Goal: Transaction & Acquisition: Subscribe to service/newsletter

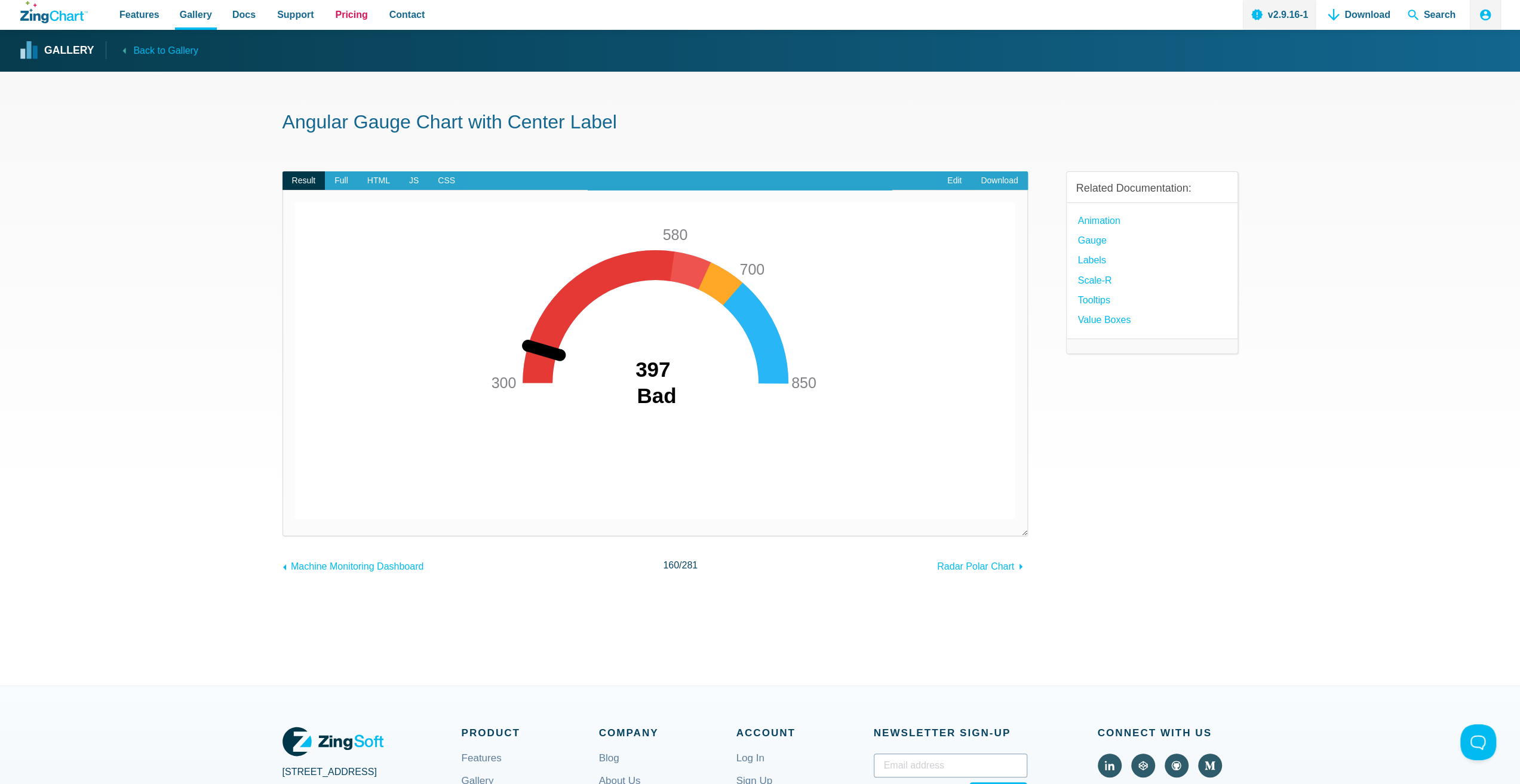
click at [343, 18] on span "Pricing" at bounding box center [351, 15] width 32 height 16
click at [330, 16] on link "Pricing" at bounding box center [351, 15] width 42 height 30
